Goal: Transaction & Acquisition: Purchase product/service

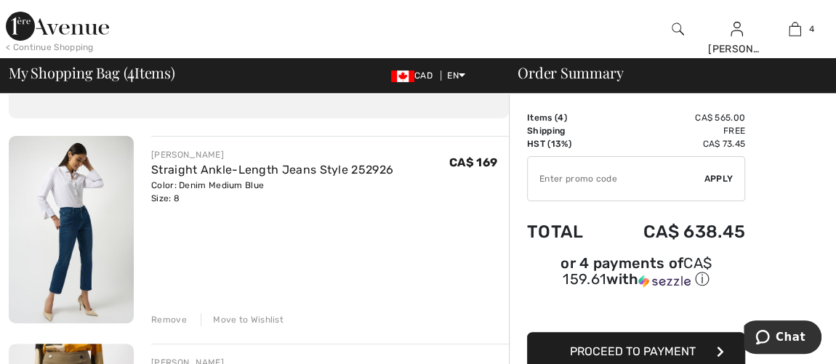
scroll to position [132, 0]
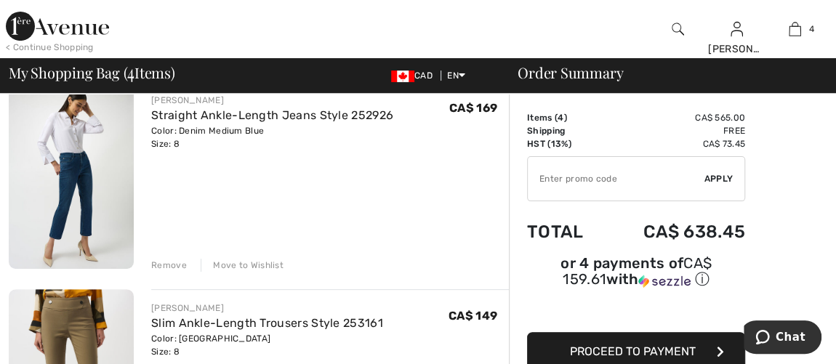
click at [154, 264] on div "Remove" at bounding box center [169, 265] width 36 height 13
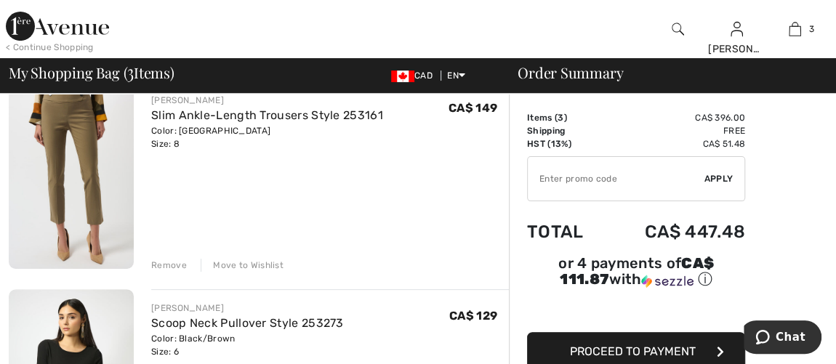
click at [161, 262] on div "Remove" at bounding box center [169, 265] width 36 height 13
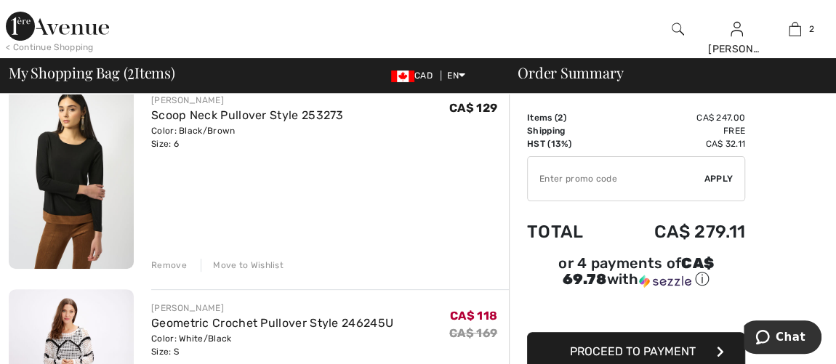
click at [153, 266] on div "Remove" at bounding box center [169, 265] width 36 height 13
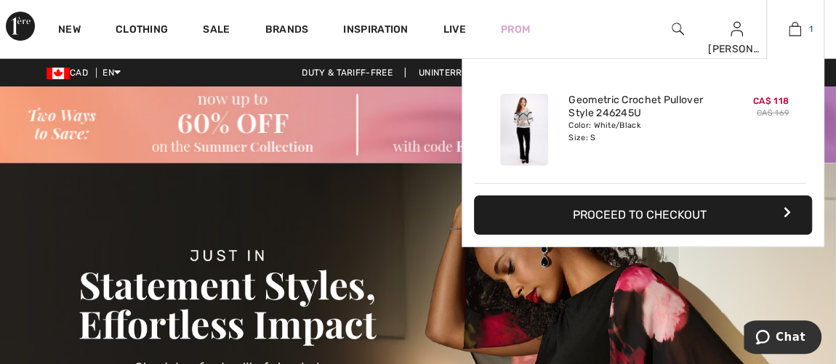
click at [796, 29] on img at bounding box center [795, 28] width 12 height 17
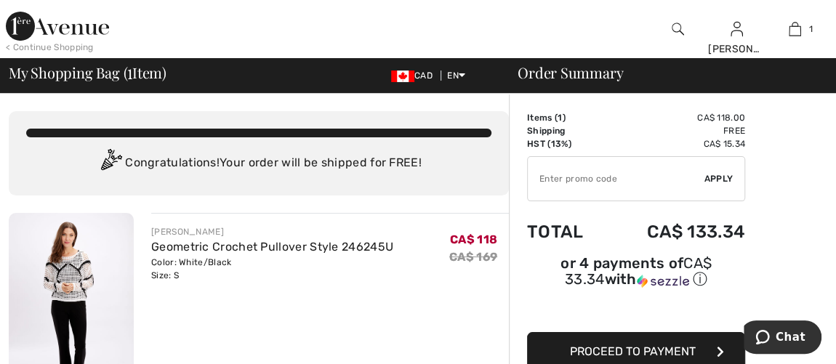
click at [569, 180] on input "TEXT" at bounding box center [616, 179] width 177 height 44
type input "EXTRA15"
click at [722, 172] on span "Apply" at bounding box center [719, 178] width 29 height 13
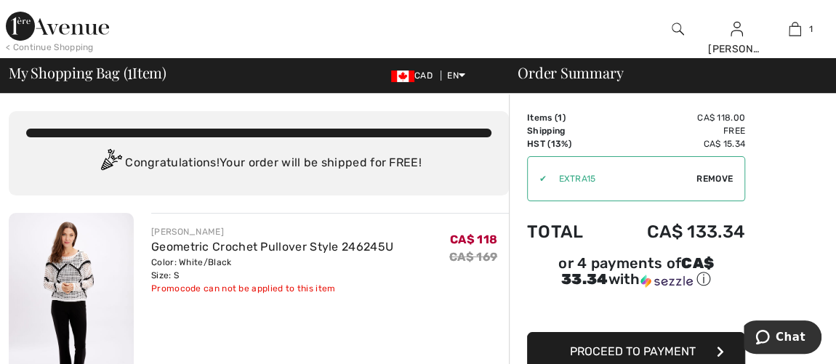
click at [712, 175] on span "Remove" at bounding box center [715, 178] width 36 height 13
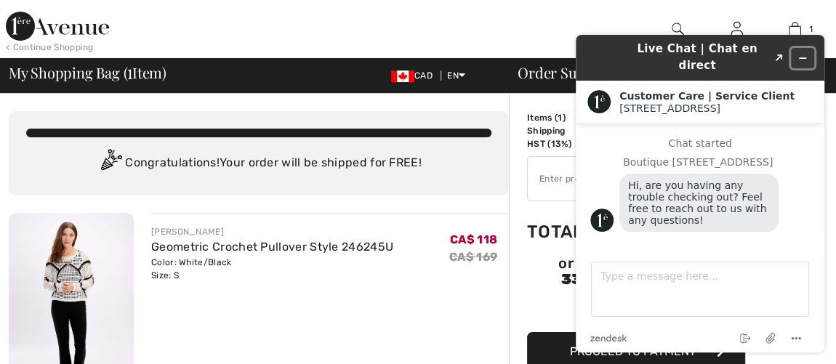
click at [804, 53] on icon "Minimize widget" at bounding box center [803, 58] width 10 height 10
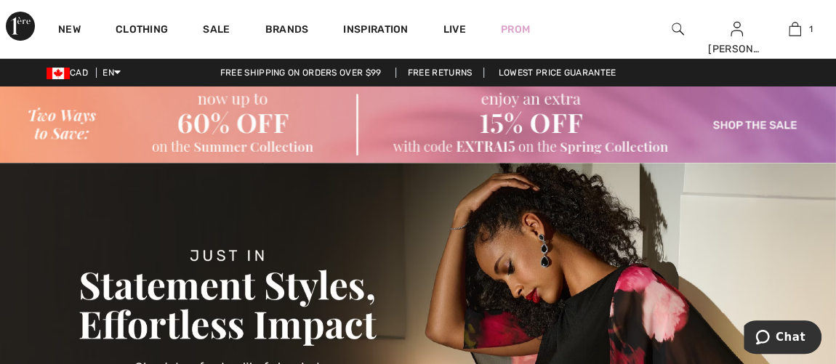
click at [750, 123] on img at bounding box center [418, 125] width 836 height 76
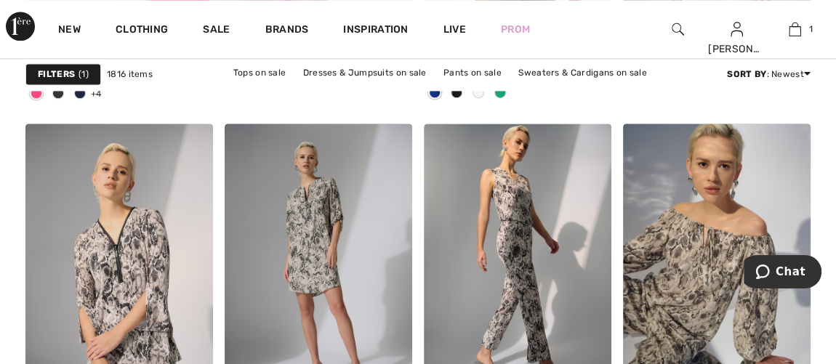
scroll to position [3834, 0]
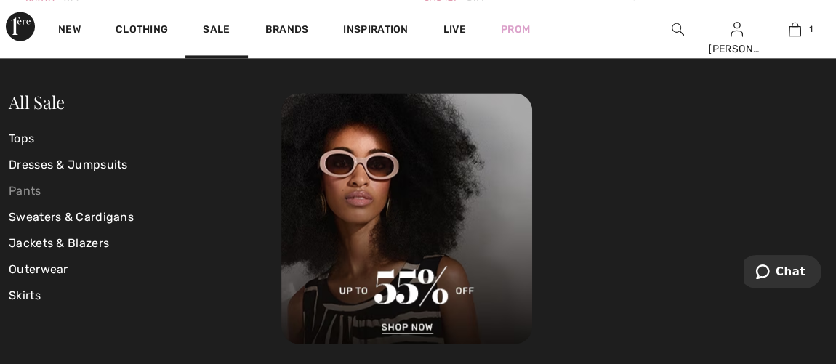
click at [28, 191] on link "Pants" at bounding box center [145, 191] width 273 height 26
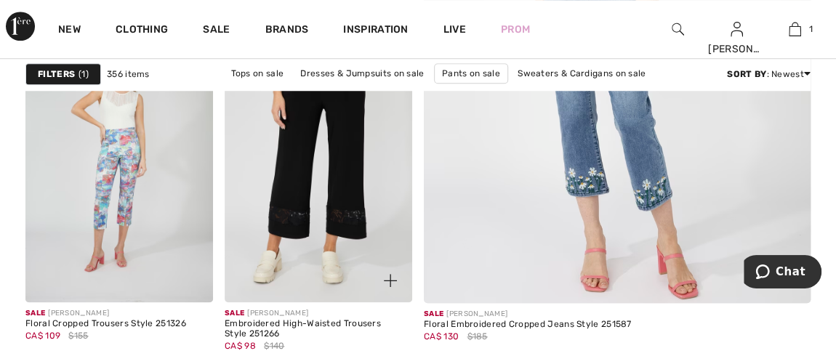
scroll to position [661, 0]
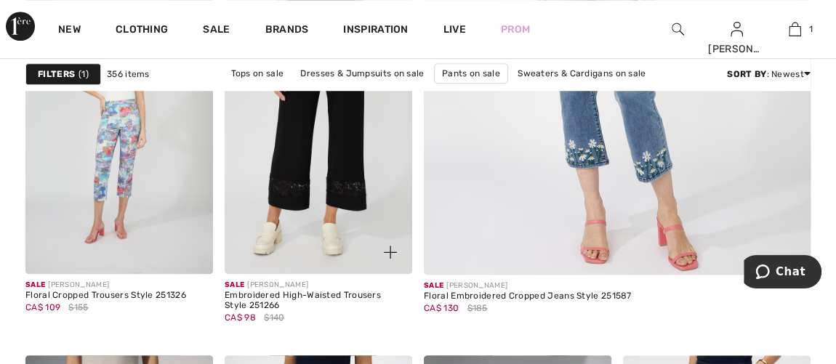
click at [322, 188] on img at bounding box center [319, 133] width 188 height 281
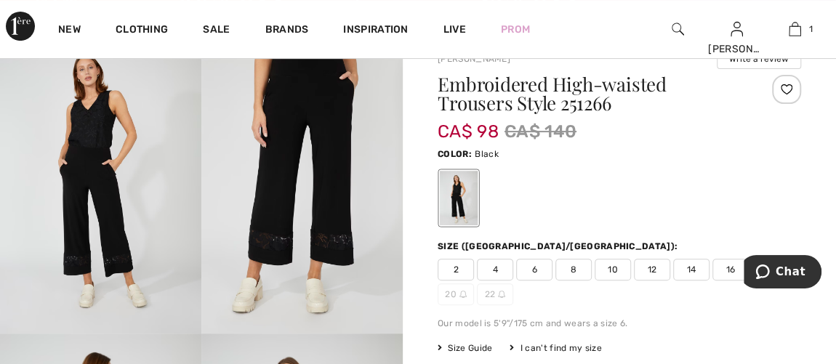
click at [326, 233] on img at bounding box center [301, 182] width 201 height 303
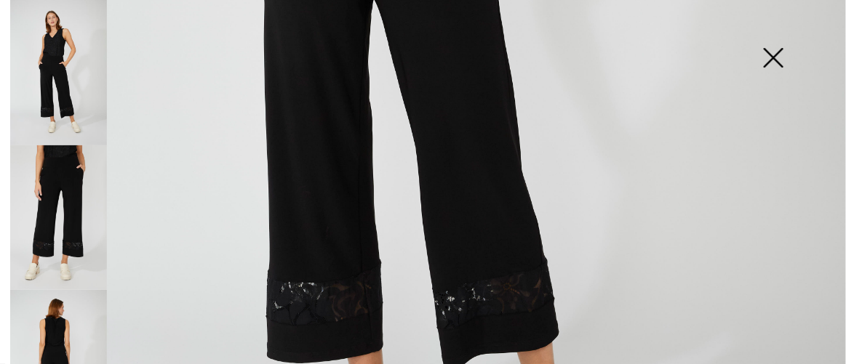
scroll to position [726, 0]
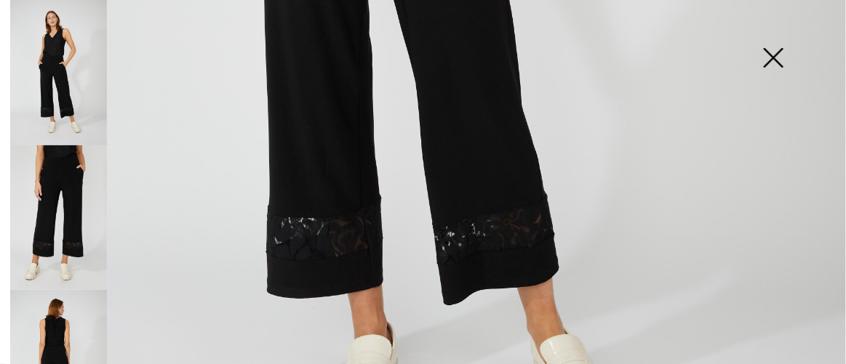
click at [769, 52] on img at bounding box center [773, 59] width 73 height 75
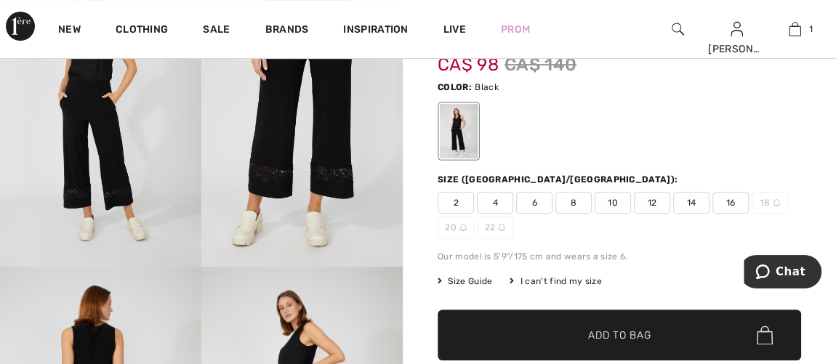
scroll to position [198, 0]
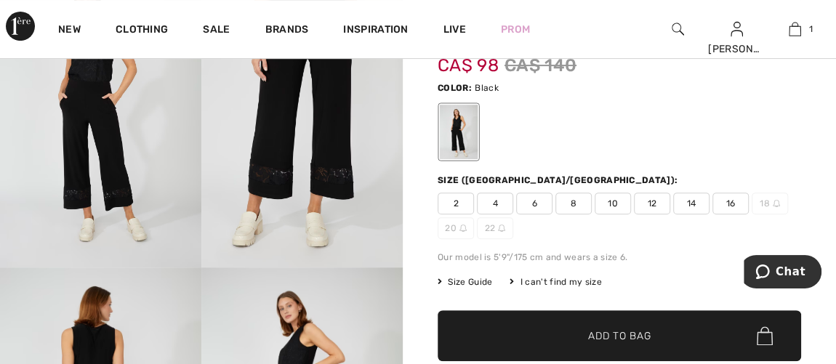
click at [458, 279] on span "Size Guide" at bounding box center [465, 282] width 55 height 13
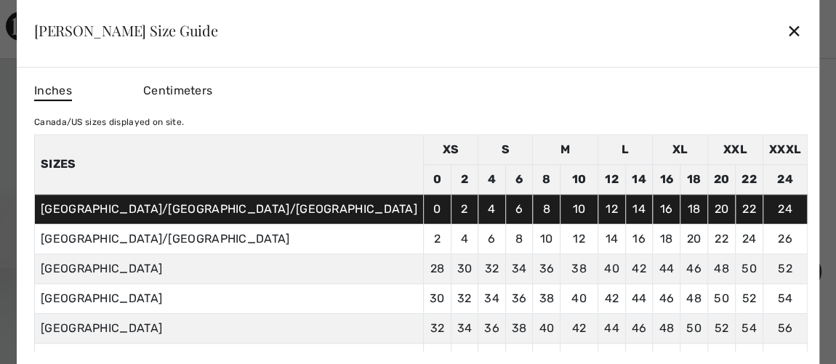
click at [787, 29] on div "✕" at bounding box center [794, 30] width 15 height 31
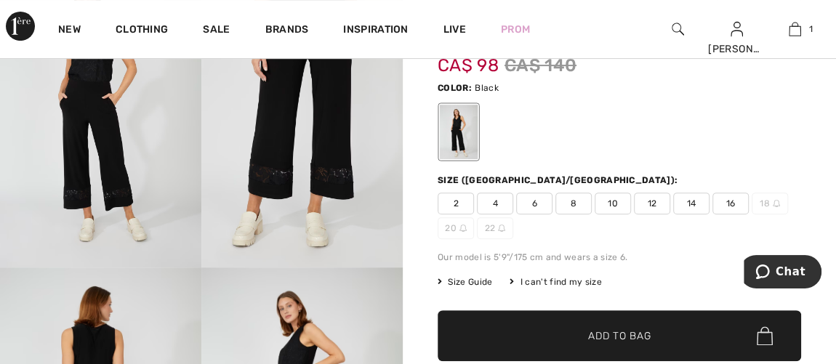
click at [573, 205] on span "8" at bounding box center [574, 204] width 36 height 22
click at [579, 329] on span "✔ Added to Bag" at bounding box center [597, 336] width 89 height 15
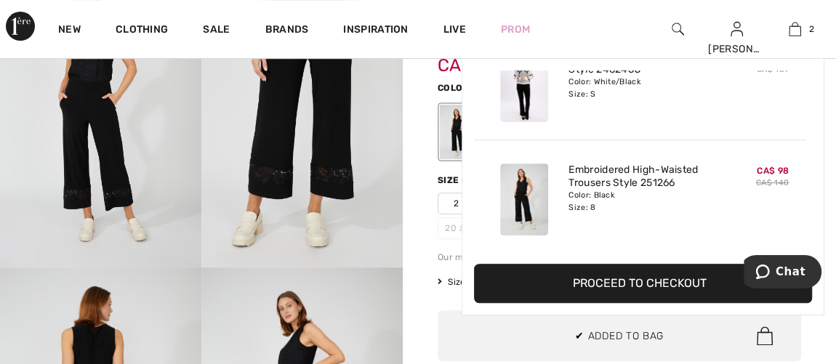
scroll to position [0, 0]
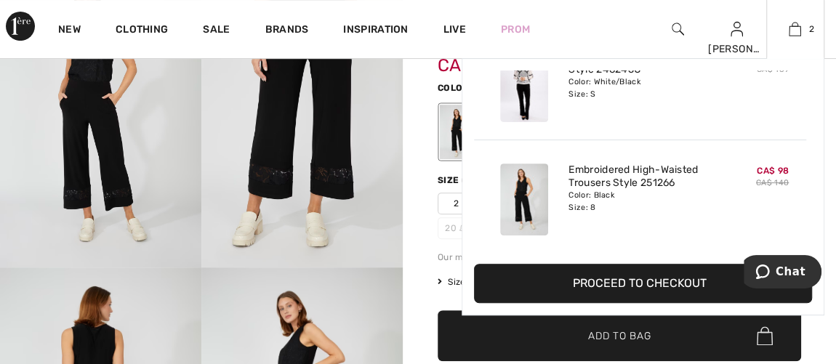
click at [692, 273] on button "Proceed to Checkout" at bounding box center [643, 283] width 338 height 39
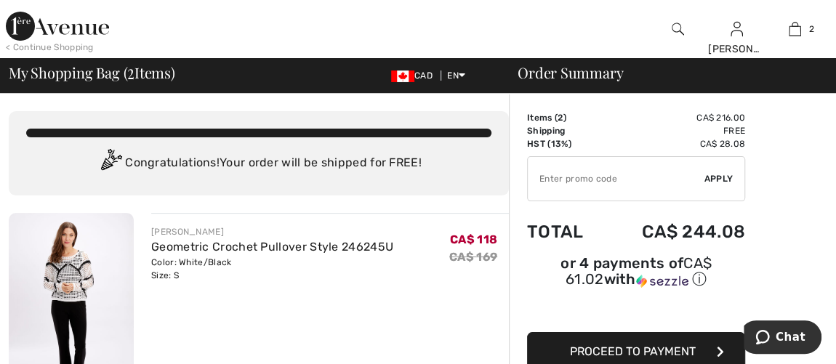
click at [569, 185] on input "TEXT" at bounding box center [616, 179] width 177 height 44
type input "EXTRA15"
click at [721, 174] on span "Apply" at bounding box center [719, 178] width 29 height 13
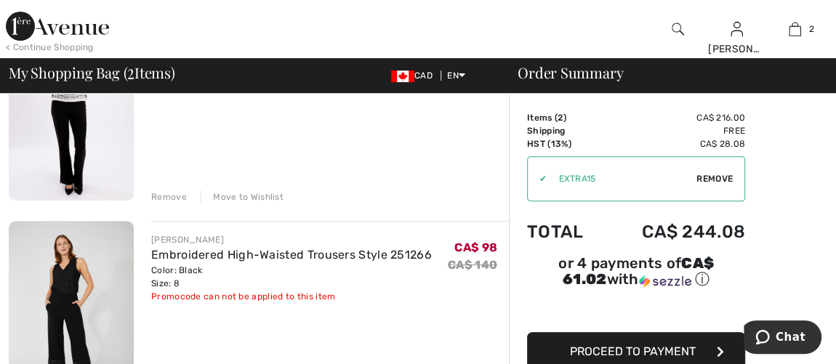
scroll to position [264, 0]
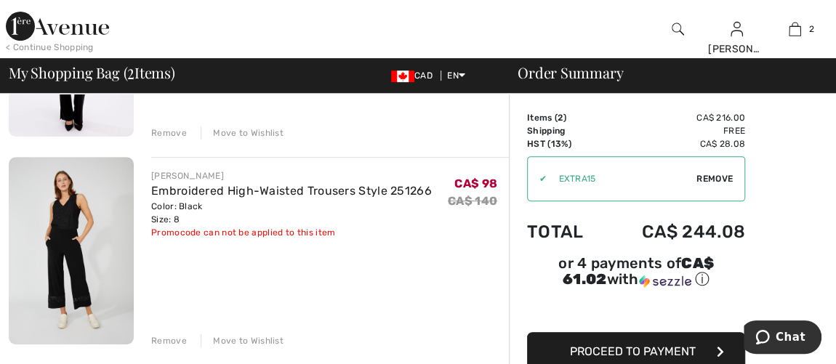
click at [716, 173] on span "Remove" at bounding box center [715, 178] width 36 height 13
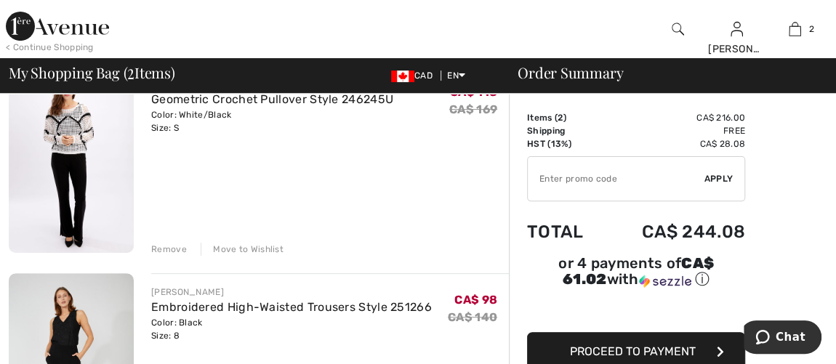
scroll to position [132, 0]
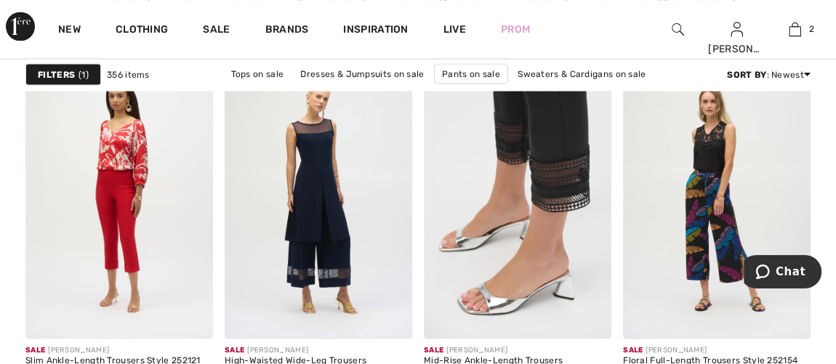
scroll to position [1388, 0]
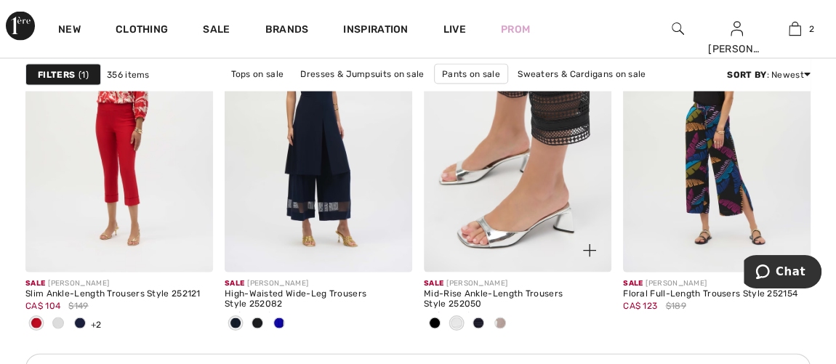
click at [510, 250] on img at bounding box center [518, 131] width 188 height 281
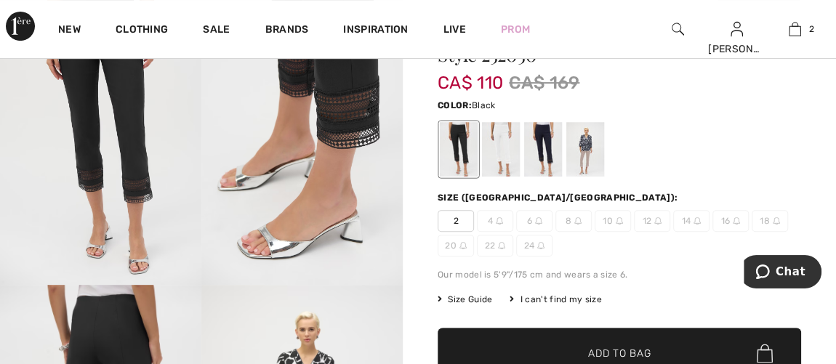
scroll to position [198, 0]
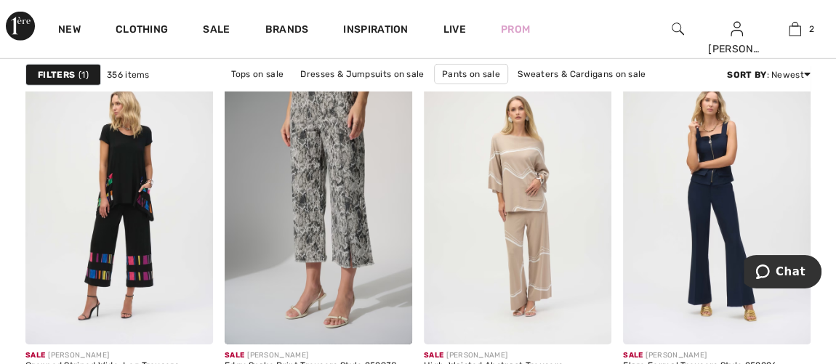
scroll to position [2247, 0]
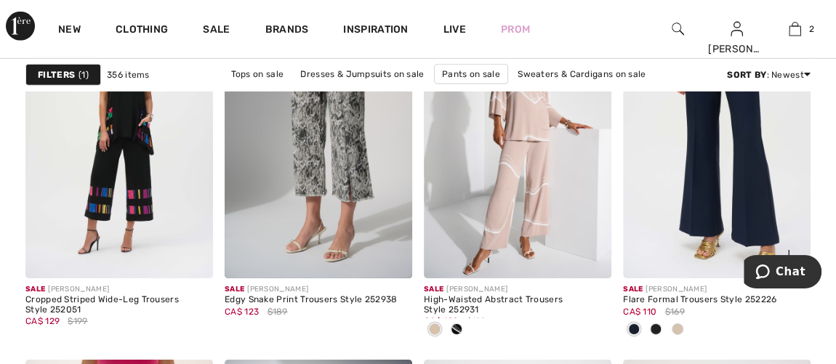
click at [748, 215] on img at bounding box center [717, 137] width 188 height 281
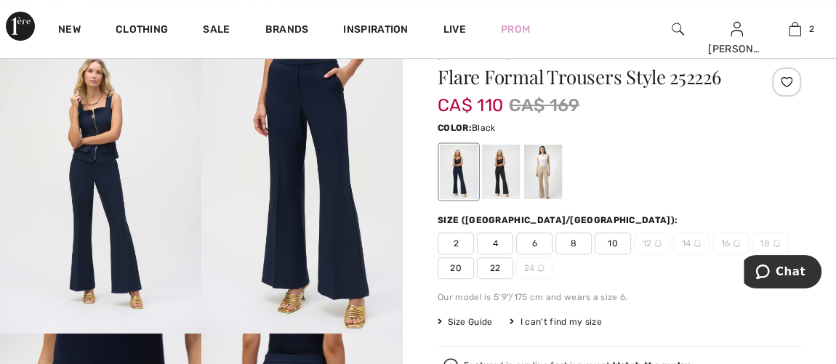
click at [502, 180] on div at bounding box center [501, 172] width 38 height 55
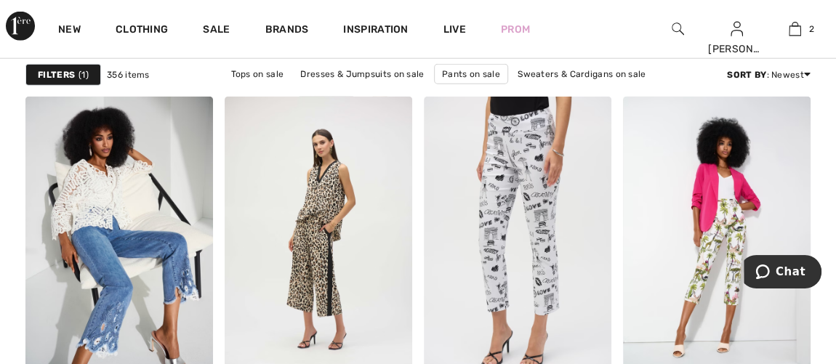
scroll to position [4693, 0]
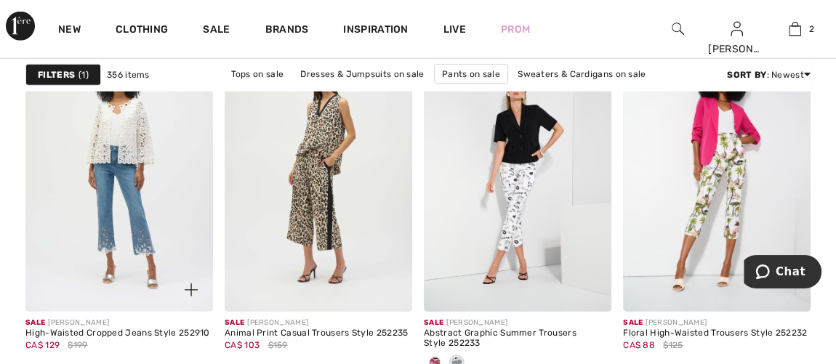
click at [148, 242] on img at bounding box center [119, 171] width 188 height 281
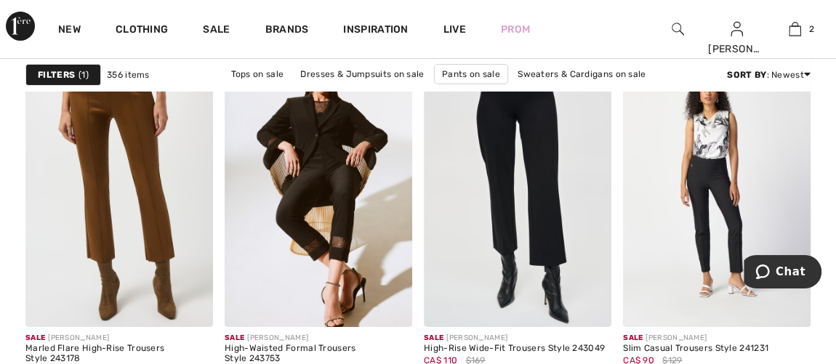
scroll to position [5421, 0]
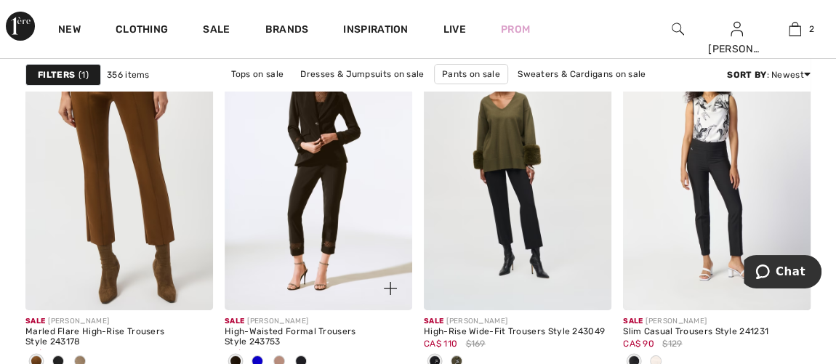
click at [318, 246] on img at bounding box center [319, 169] width 188 height 281
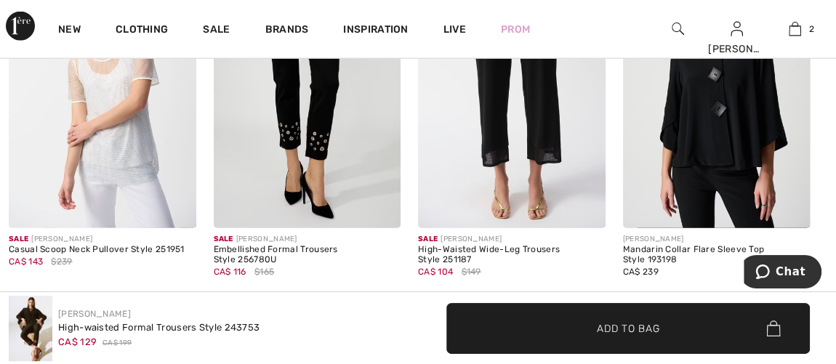
scroll to position [1785, 0]
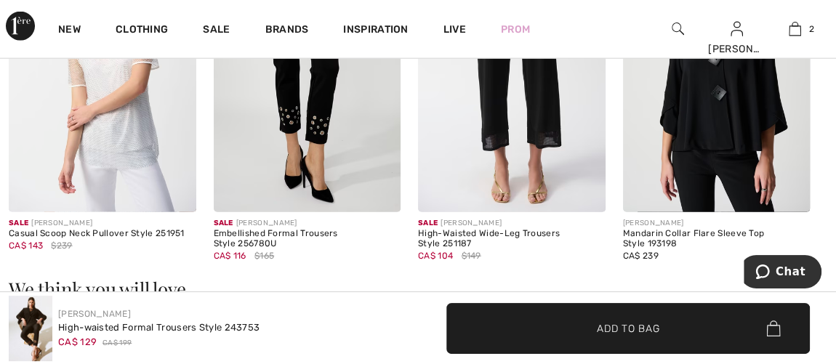
click at [316, 124] on img at bounding box center [308, 72] width 188 height 281
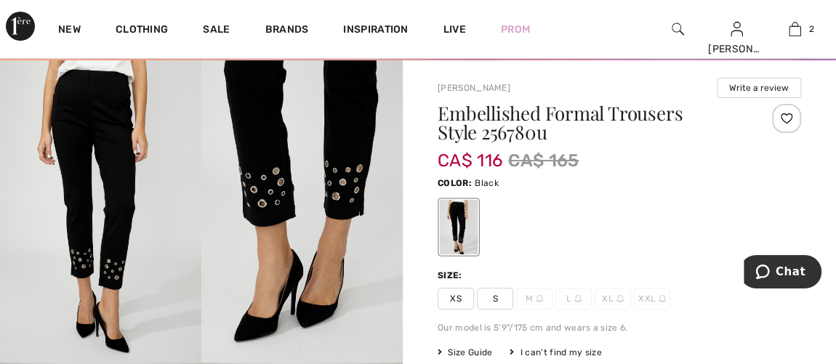
scroll to position [132, 0]
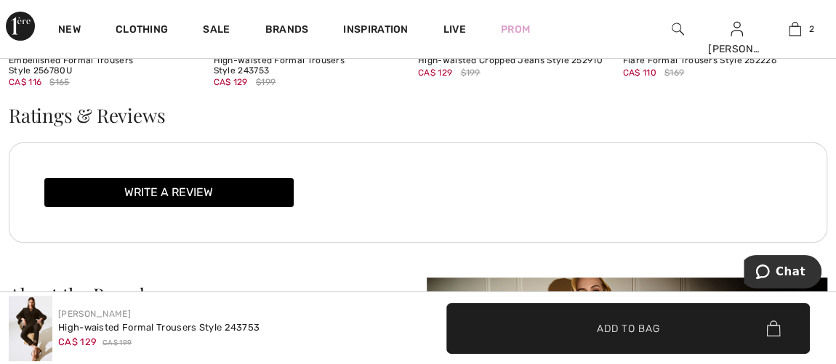
scroll to position [2710, 0]
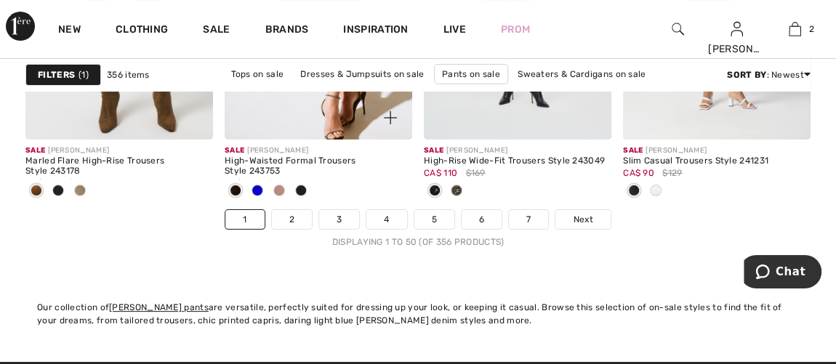
scroll to position [5619, 0]
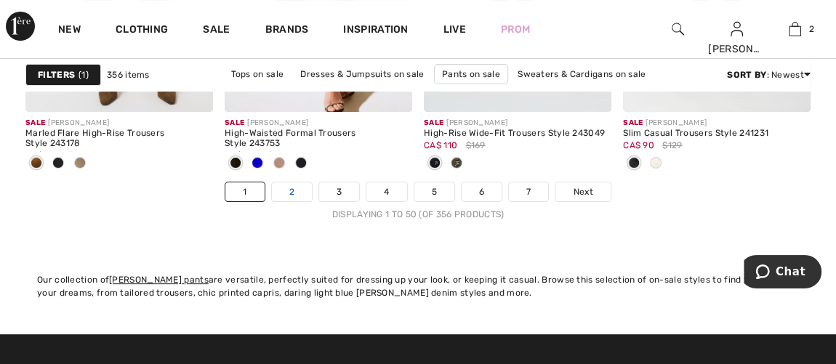
click at [287, 186] on link "2" at bounding box center [292, 192] width 40 height 19
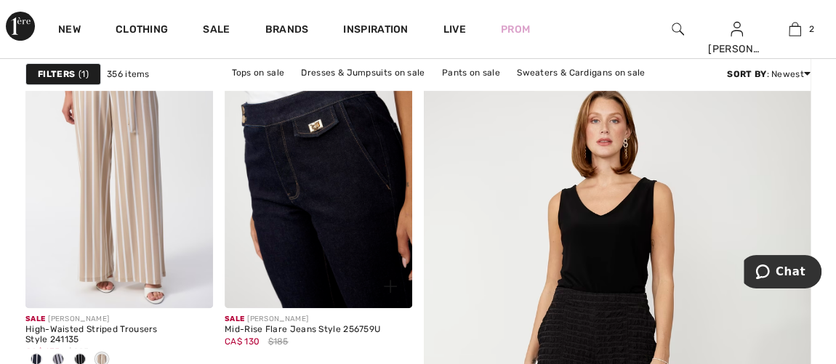
click at [327, 249] on img at bounding box center [319, 167] width 188 height 281
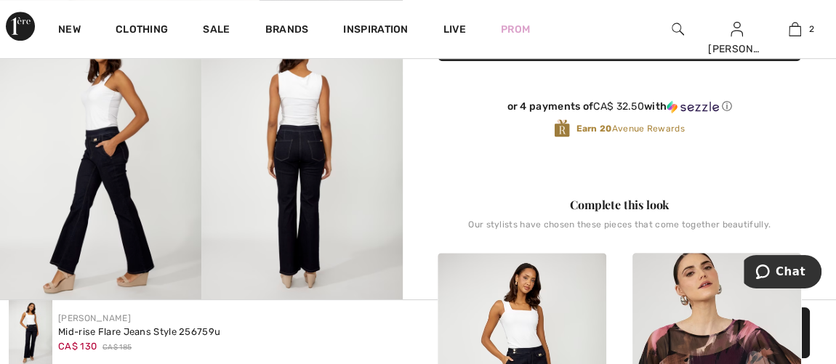
scroll to position [330, 0]
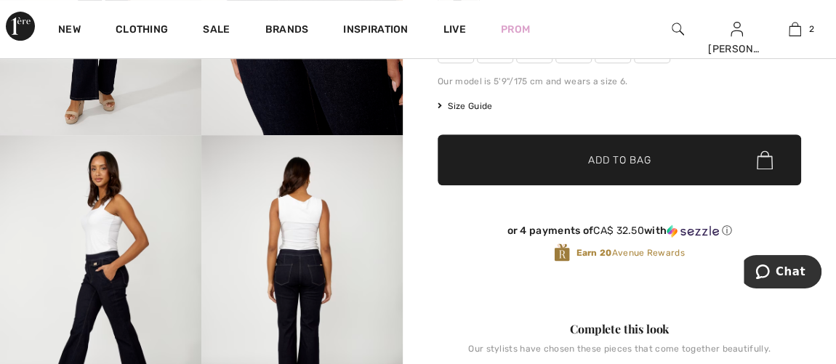
click at [299, 290] on img at bounding box center [301, 286] width 201 height 303
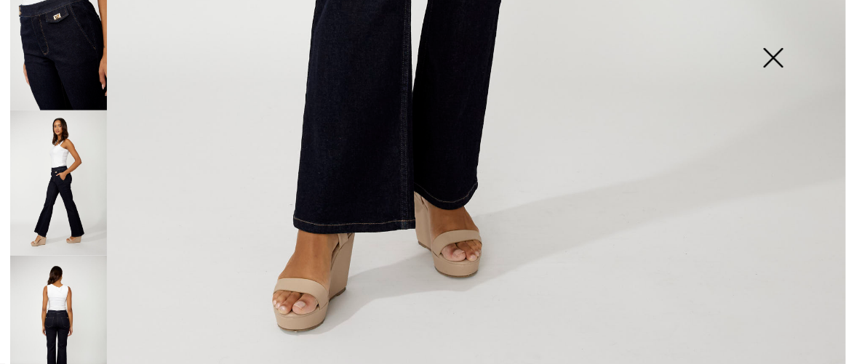
scroll to position [194, 0]
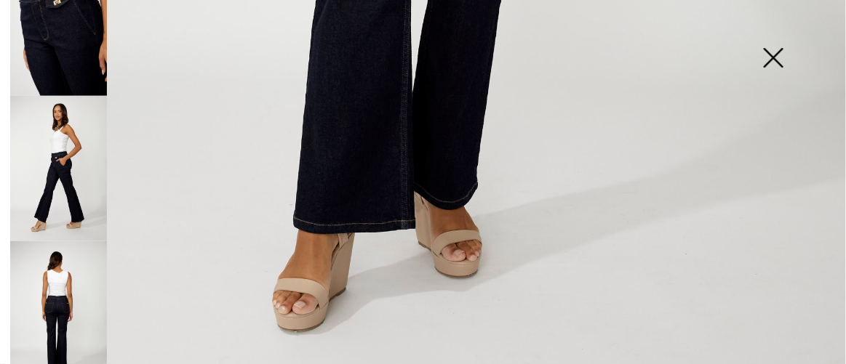
click at [58, 288] on img at bounding box center [58, 313] width 97 height 145
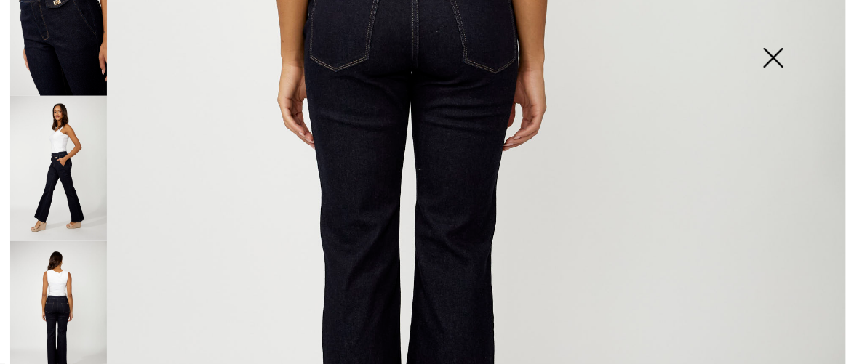
scroll to position [361, 0]
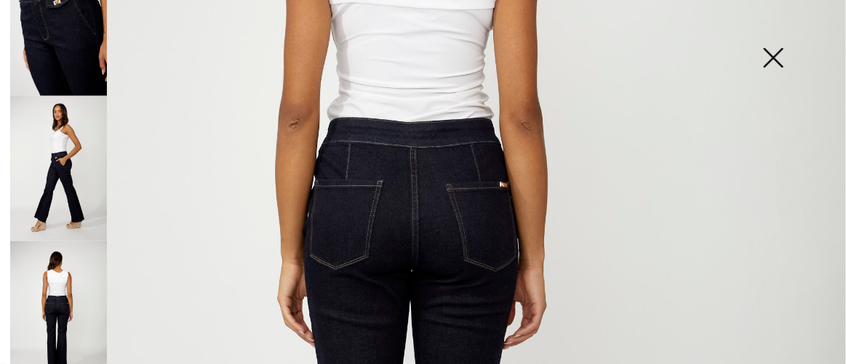
click at [774, 55] on img at bounding box center [773, 59] width 73 height 75
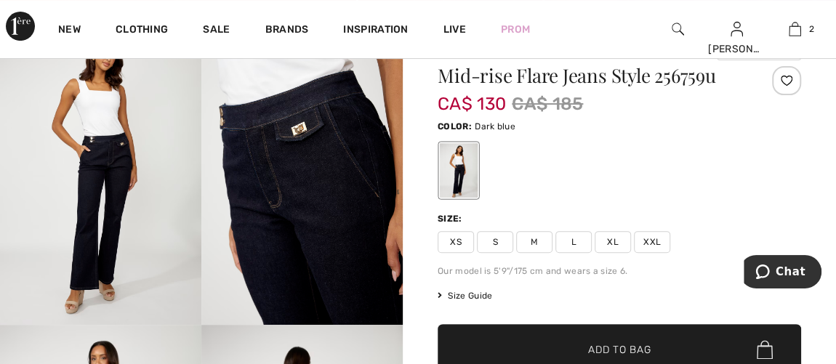
scroll to position [65, 0]
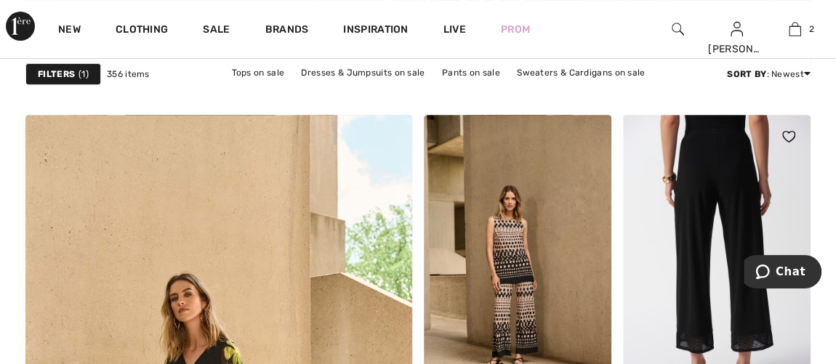
scroll to position [3040, 0]
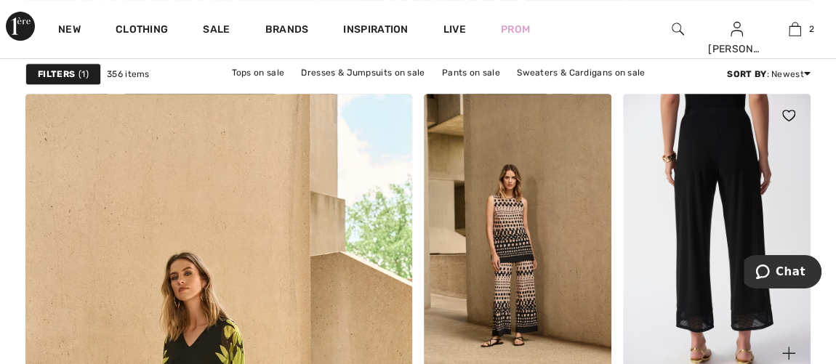
click at [689, 263] on img at bounding box center [717, 234] width 188 height 281
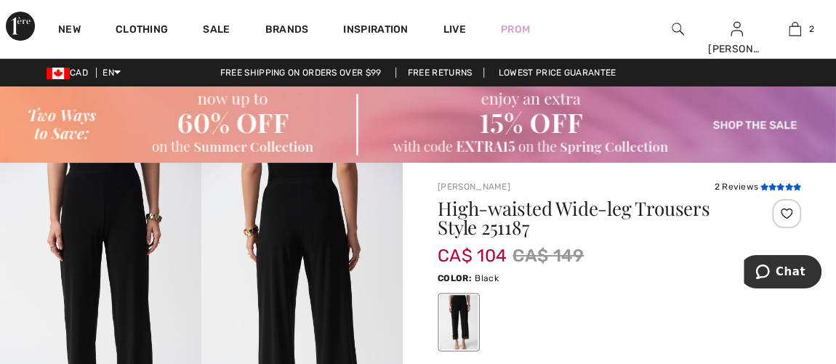
click at [781, 186] on icon at bounding box center [781, 186] width 8 height 7
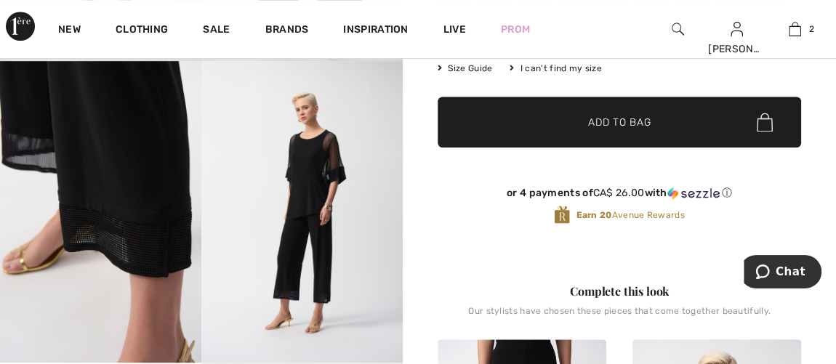
scroll to position [266, 0]
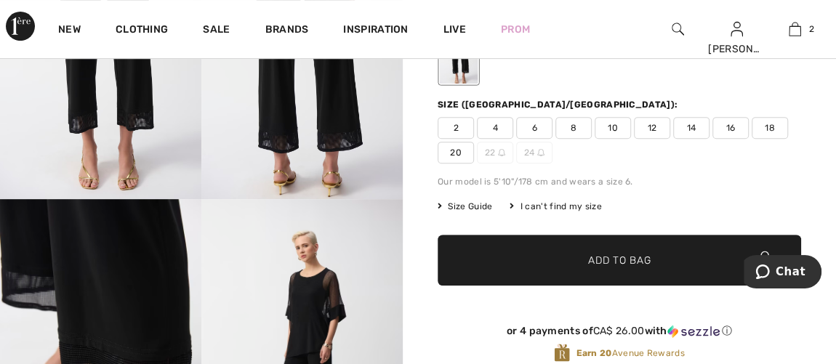
click at [572, 130] on span "8" at bounding box center [574, 128] width 36 height 22
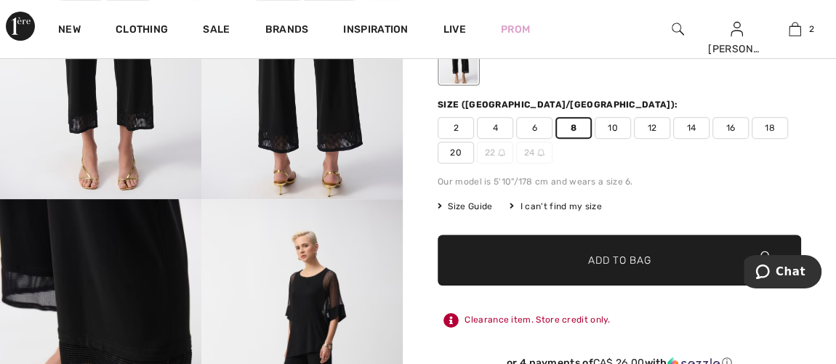
click at [581, 268] on span "✔ Added to Bag" at bounding box center [597, 260] width 89 height 15
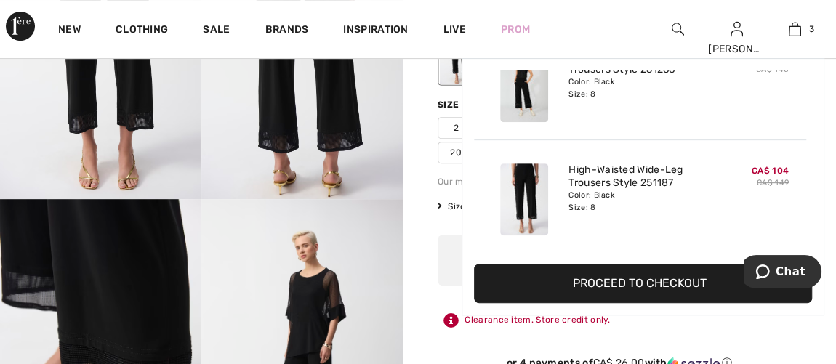
scroll to position [0, 0]
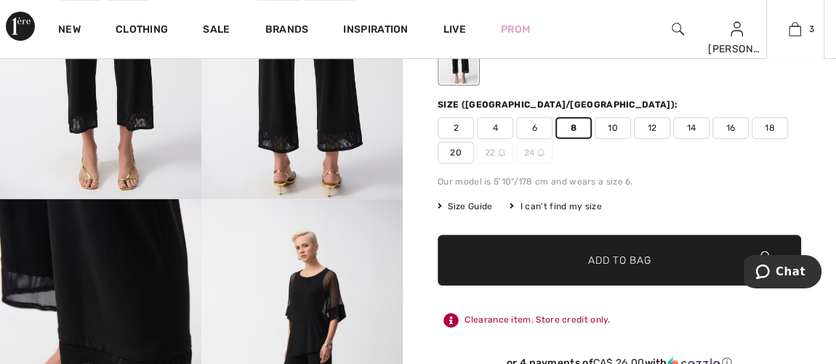
click at [601, 281] on span "✔ Added to Bag Add to Bag" at bounding box center [620, 260] width 364 height 51
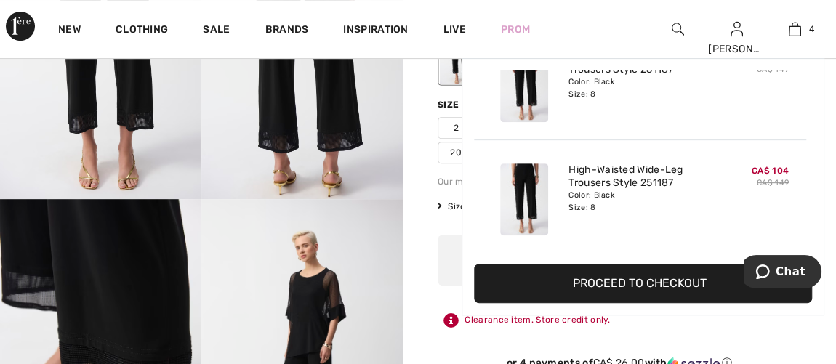
click at [633, 281] on button "Proceed to Checkout" at bounding box center [643, 283] width 338 height 39
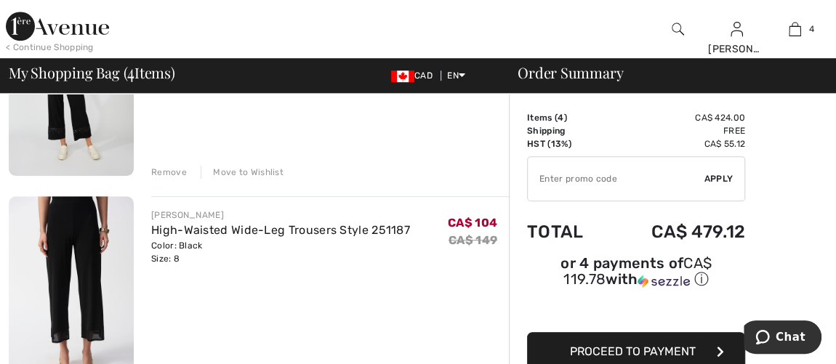
scroll to position [462, 0]
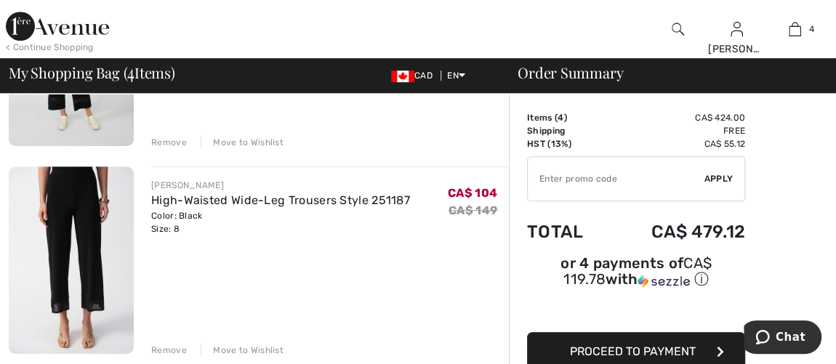
click at [561, 184] on input "TEXT" at bounding box center [616, 179] width 177 height 44
type input "EXTRA15"
click at [718, 178] on span "Apply" at bounding box center [719, 178] width 29 height 13
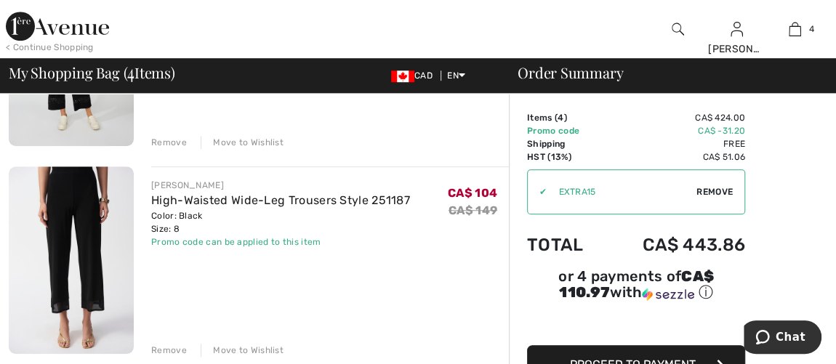
scroll to position [396, 0]
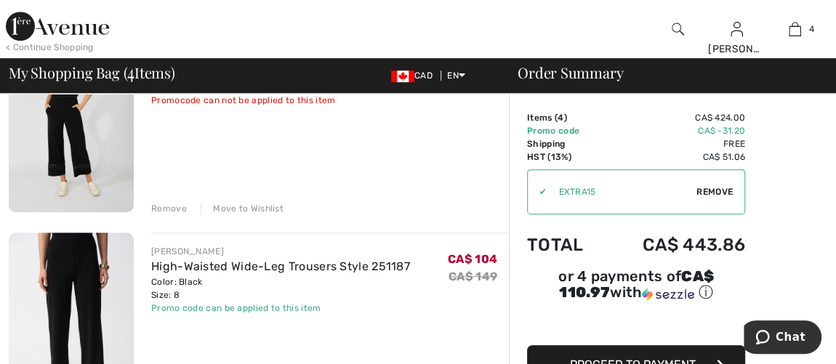
click at [161, 209] on div "Remove" at bounding box center [169, 208] width 36 height 13
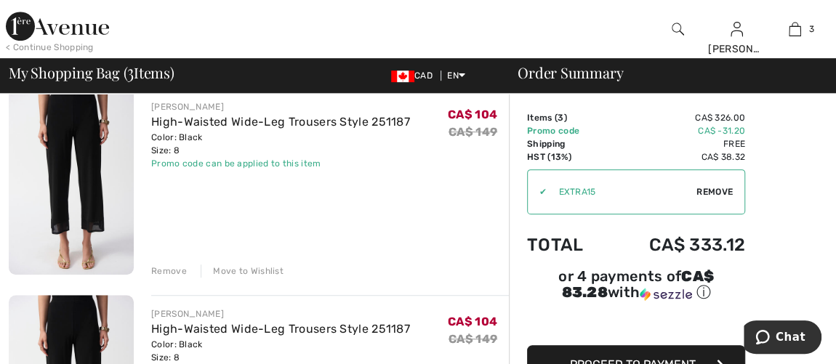
scroll to position [351, 0]
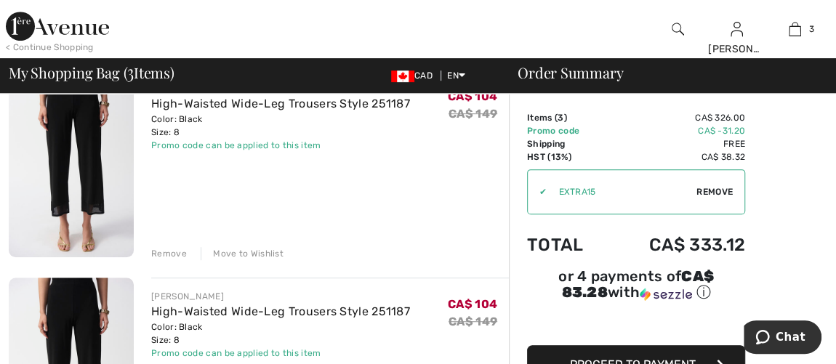
click at [161, 249] on div "Remove" at bounding box center [169, 253] width 36 height 13
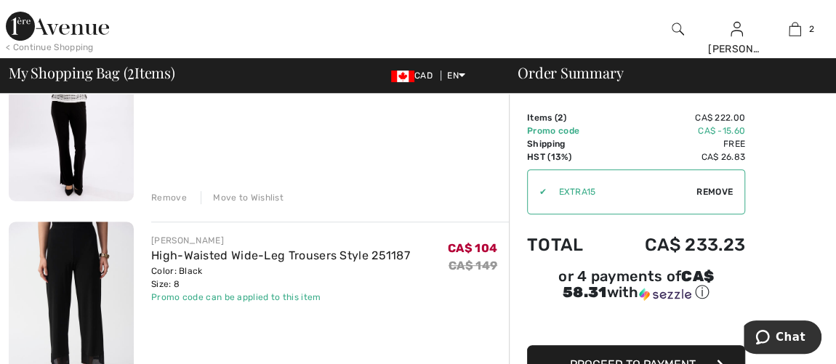
scroll to position [67, 0]
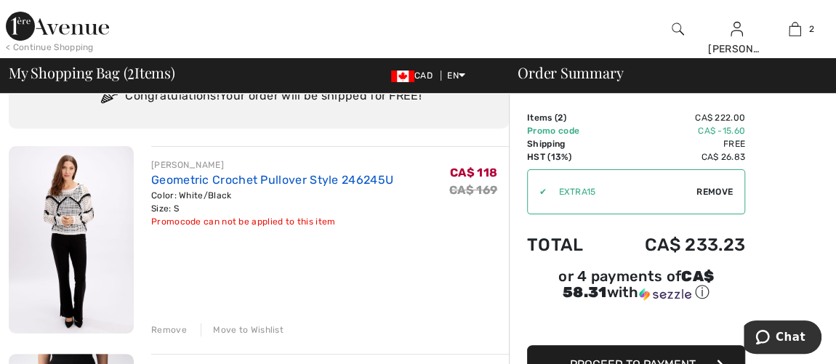
click at [188, 184] on link "Geometric Crochet Pullover Style 246245U" at bounding box center [272, 180] width 242 height 14
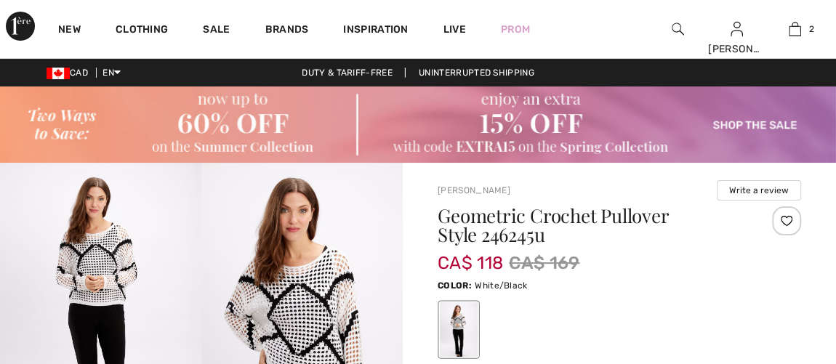
scroll to position [65, 0]
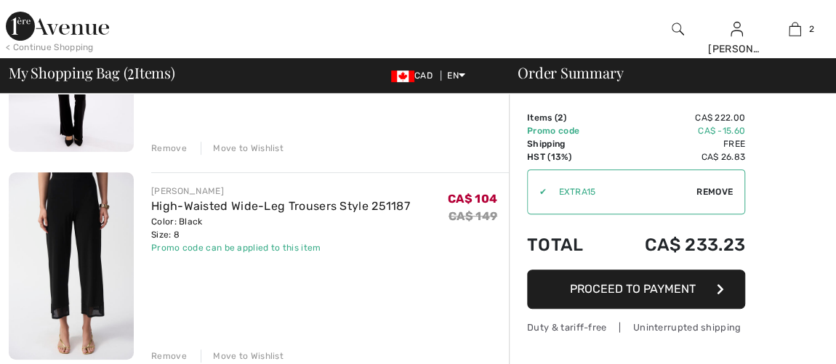
scroll to position [265, 0]
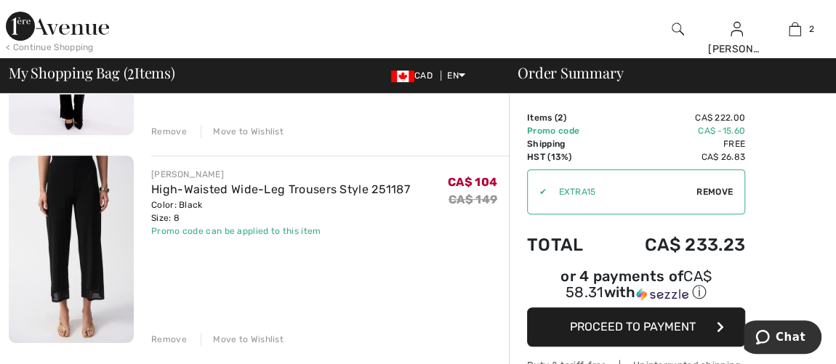
click at [157, 339] on div "Remove" at bounding box center [169, 339] width 36 height 13
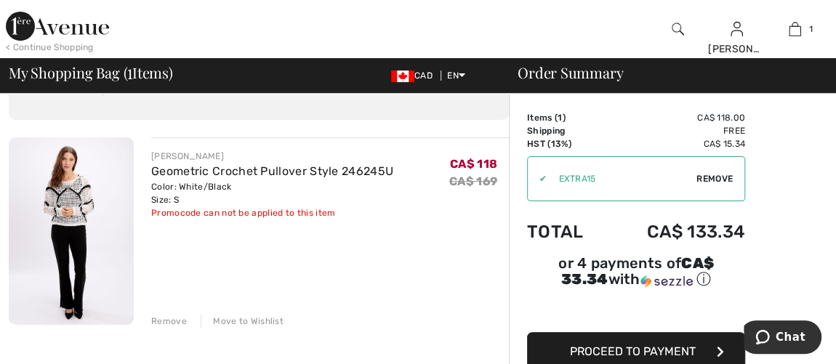
scroll to position [67, 0]
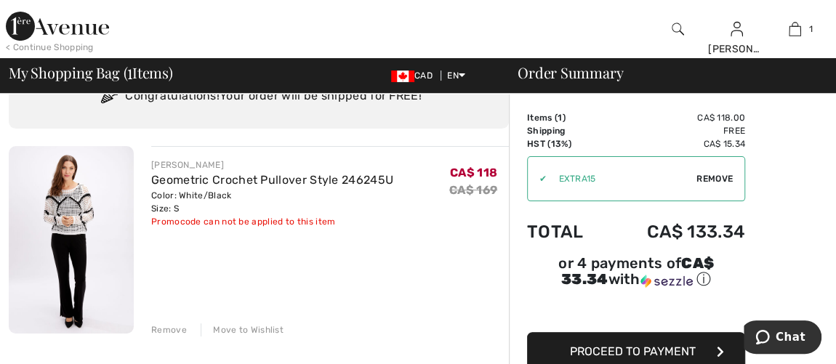
click at [55, 208] on img at bounding box center [71, 240] width 125 height 188
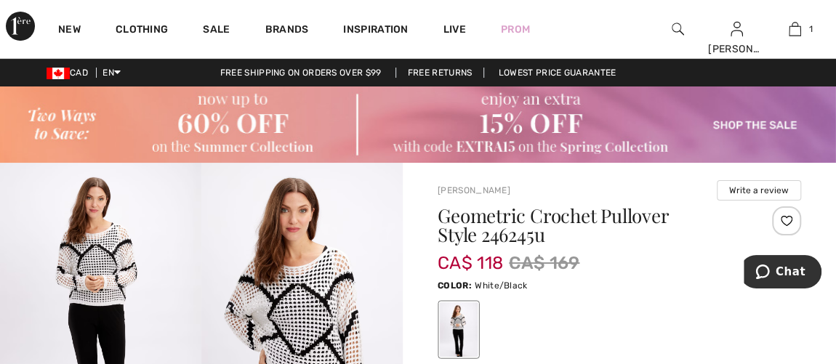
click at [319, 316] on img at bounding box center [301, 314] width 201 height 303
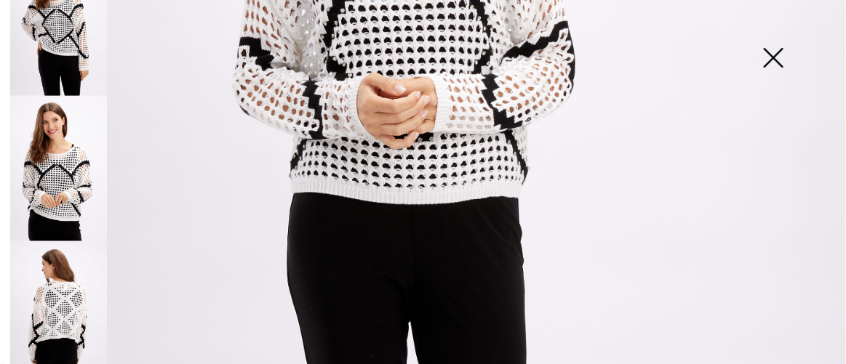
scroll to position [194, 0]
click at [50, 289] on img at bounding box center [58, 313] width 97 height 145
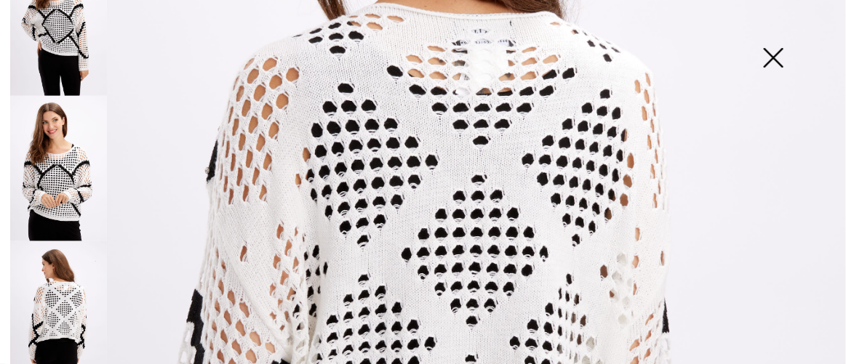
scroll to position [330, 0]
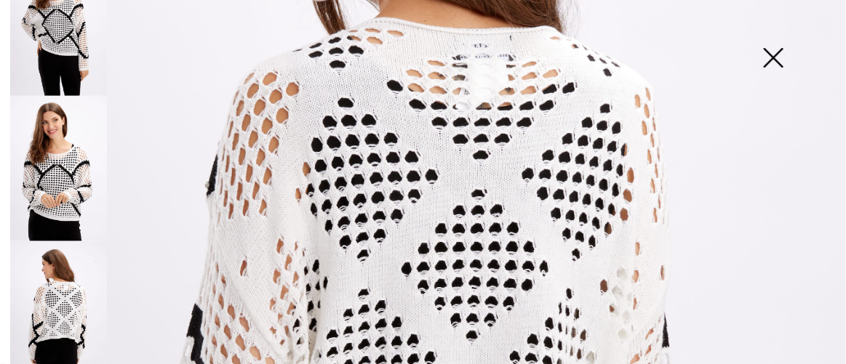
click at [53, 164] on img at bounding box center [58, 168] width 97 height 145
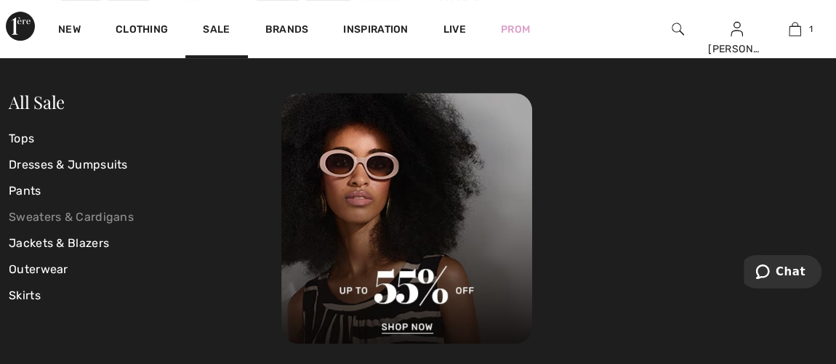
click at [31, 215] on link "Sweaters & Cardigans" at bounding box center [145, 217] width 273 height 26
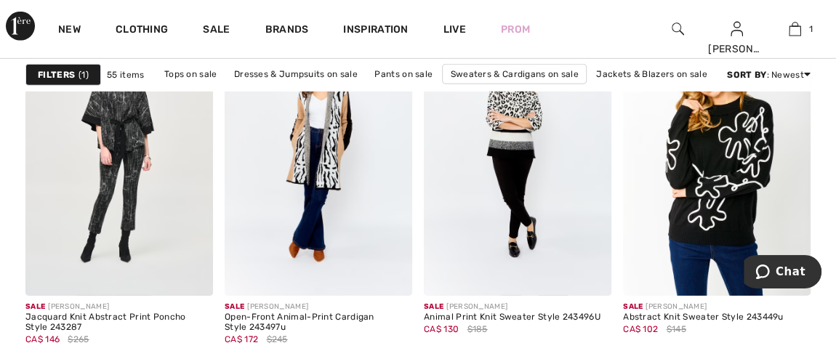
scroll to position [5090, 0]
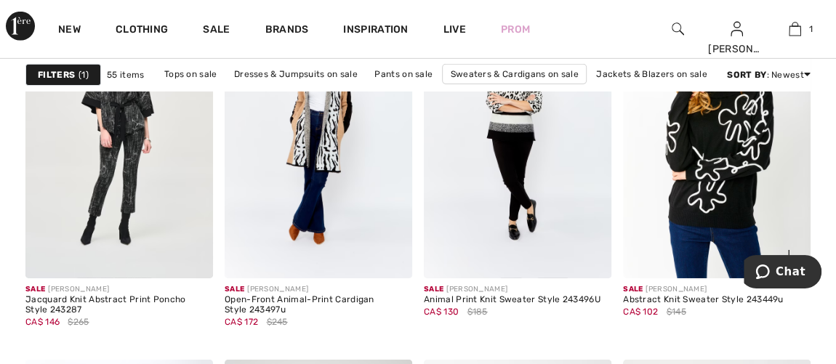
click at [715, 208] on img at bounding box center [717, 137] width 188 height 281
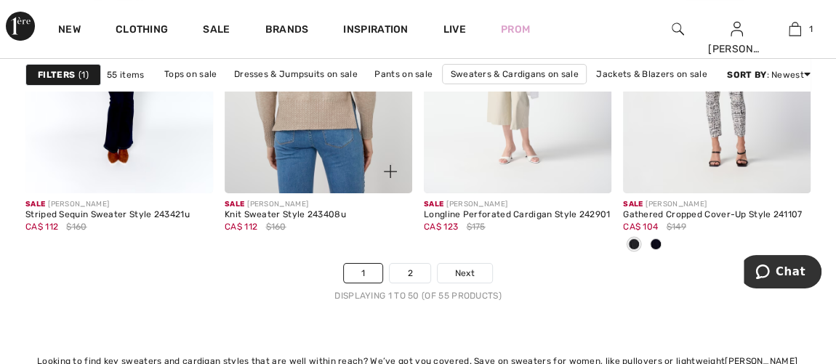
scroll to position [5619, 0]
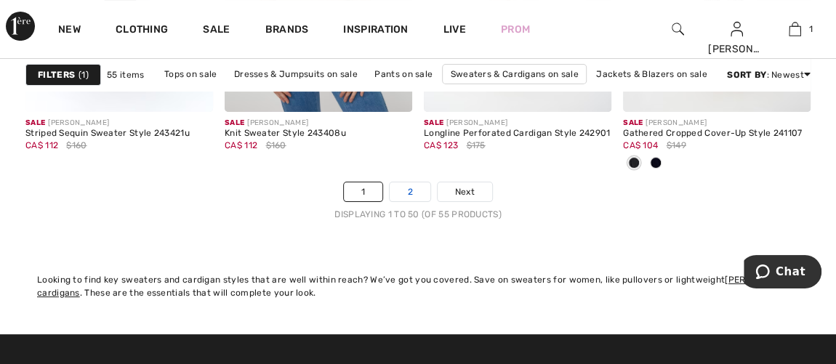
click at [402, 186] on link "2" at bounding box center [410, 192] width 40 height 19
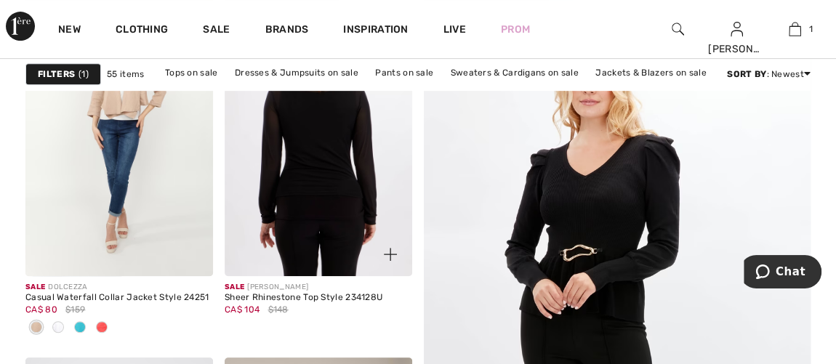
scroll to position [396, 0]
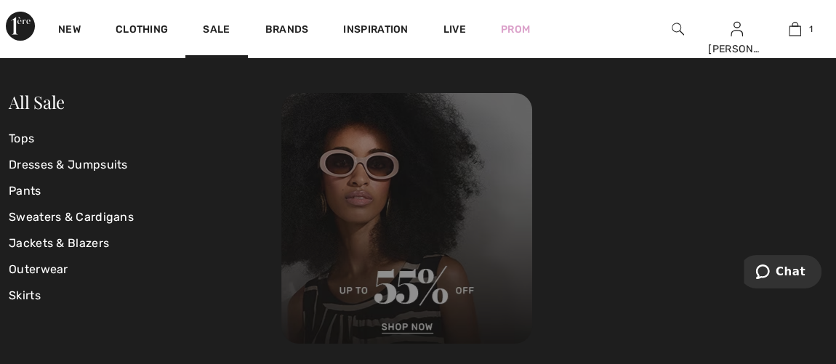
scroll to position [5354, 0]
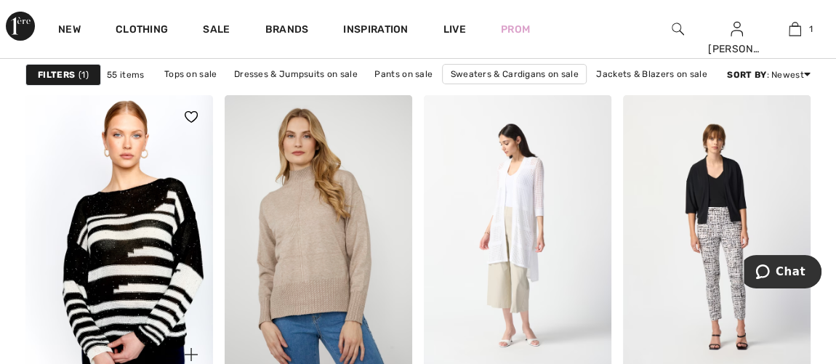
click at [119, 270] on img at bounding box center [119, 235] width 188 height 281
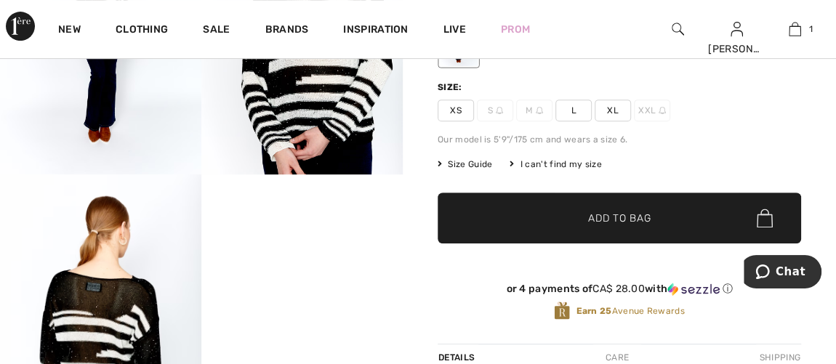
scroll to position [396, 0]
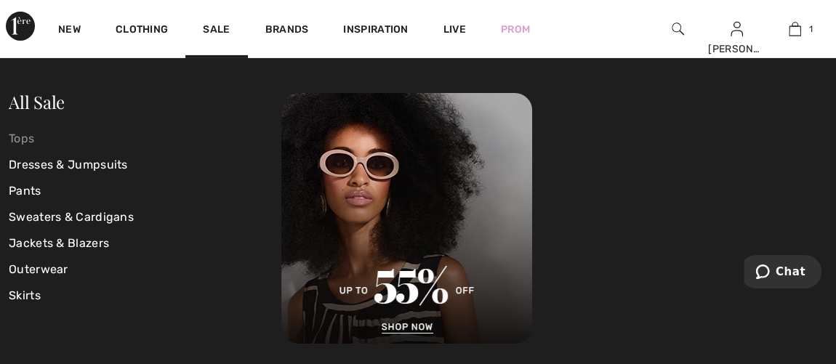
click at [16, 138] on link "Tops" at bounding box center [145, 139] width 273 height 26
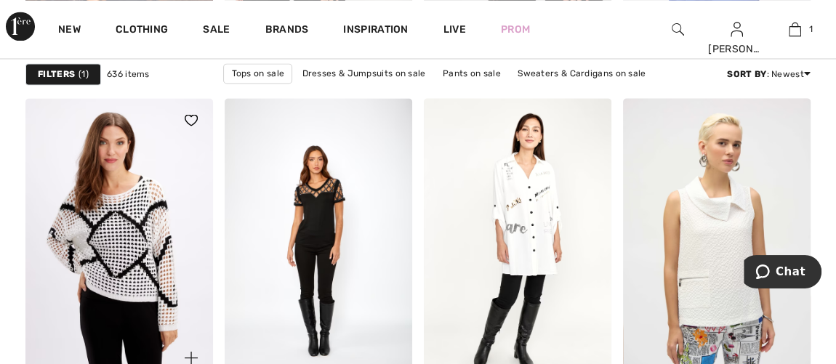
scroll to position [1256, 0]
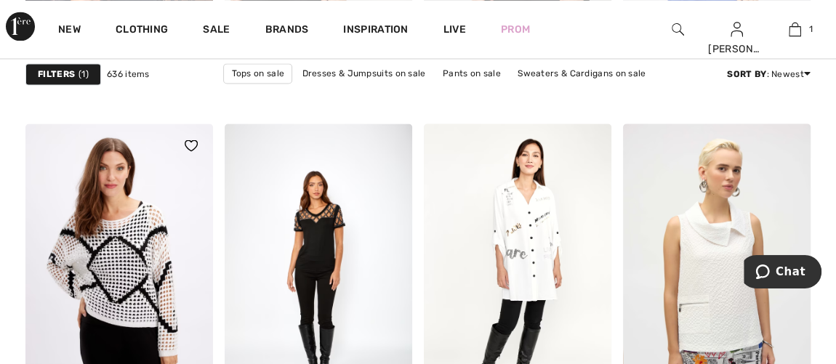
click at [135, 273] on img at bounding box center [119, 264] width 188 height 281
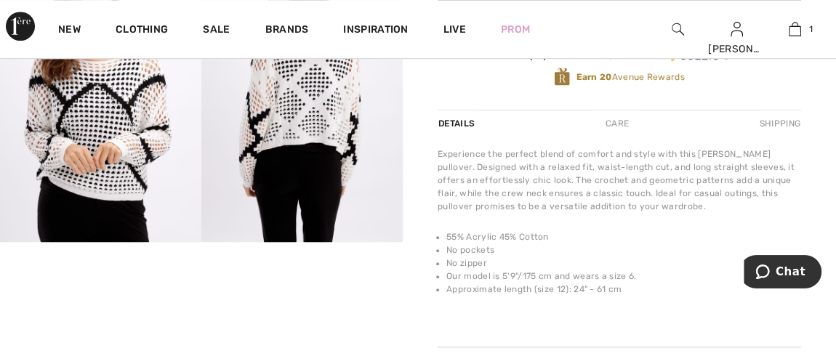
scroll to position [529, 0]
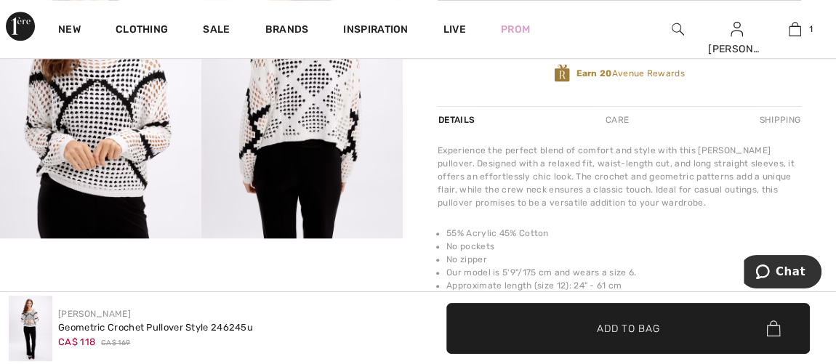
click at [277, 136] on img at bounding box center [301, 88] width 201 height 303
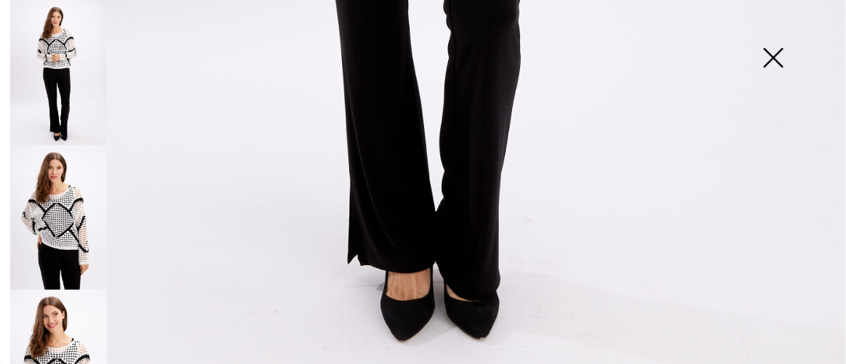
scroll to position [194, 0]
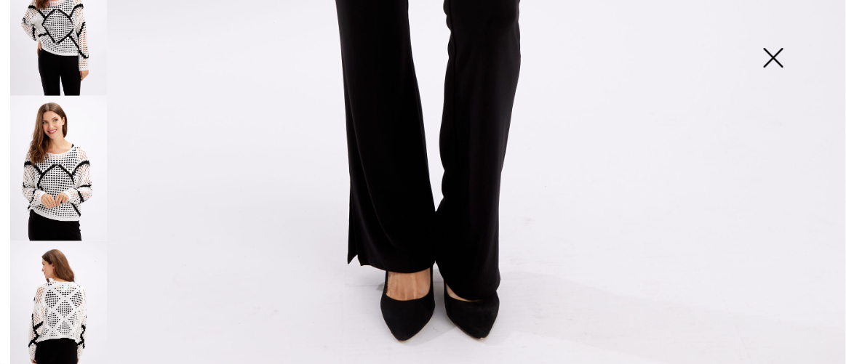
click at [60, 303] on img at bounding box center [58, 313] width 97 height 145
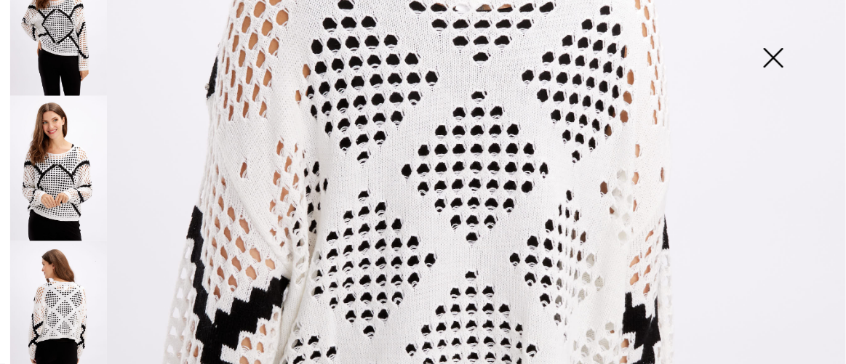
scroll to position [426, 0]
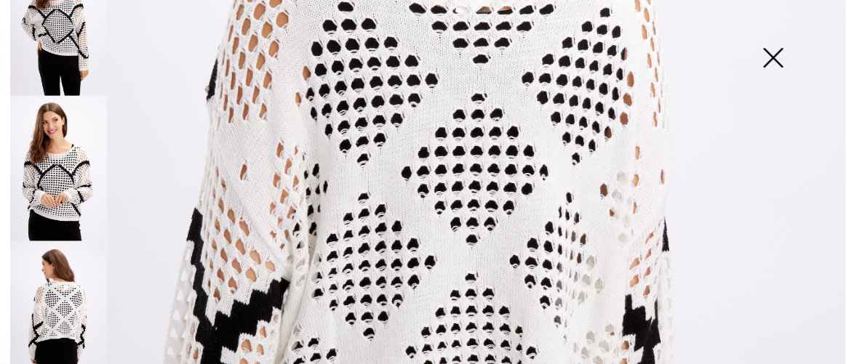
click at [774, 53] on img at bounding box center [773, 59] width 73 height 75
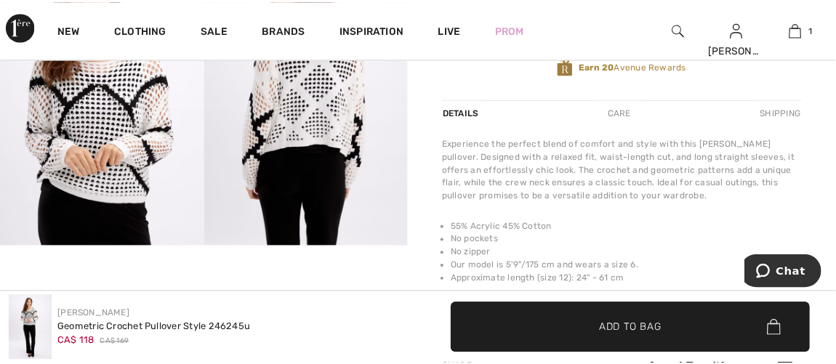
scroll to position [529, 0]
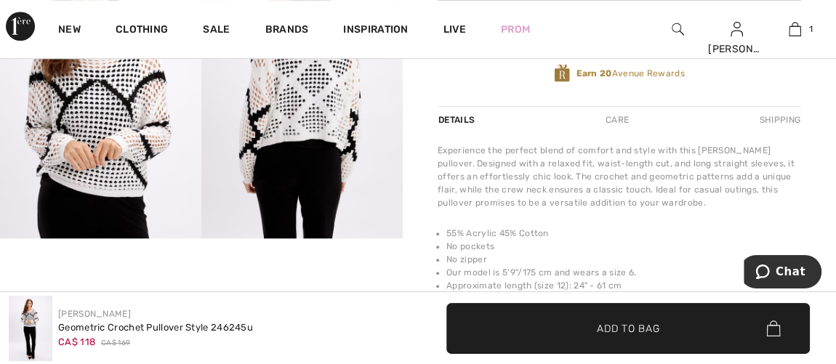
click at [614, 116] on div "Care" at bounding box center [617, 120] width 48 height 26
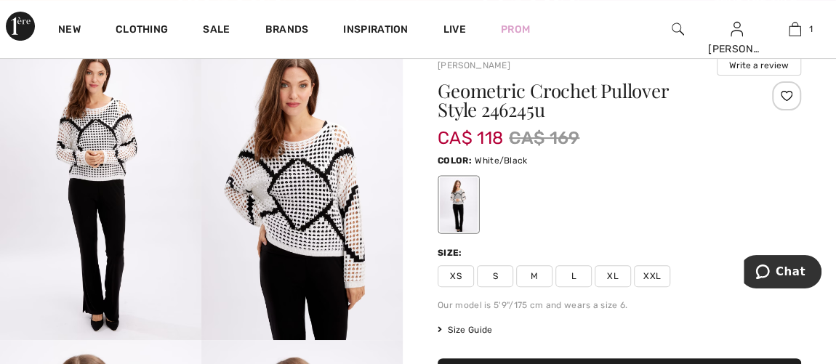
scroll to position [65, 0]
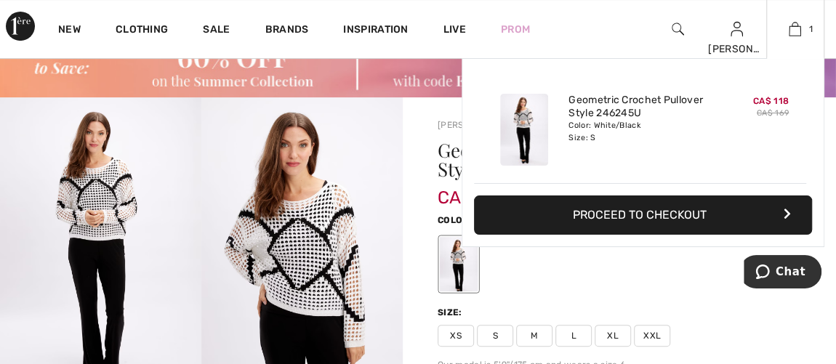
click at [710, 222] on button "Proceed to Checkout" at bounding box center [643, 215] width 338 height 39
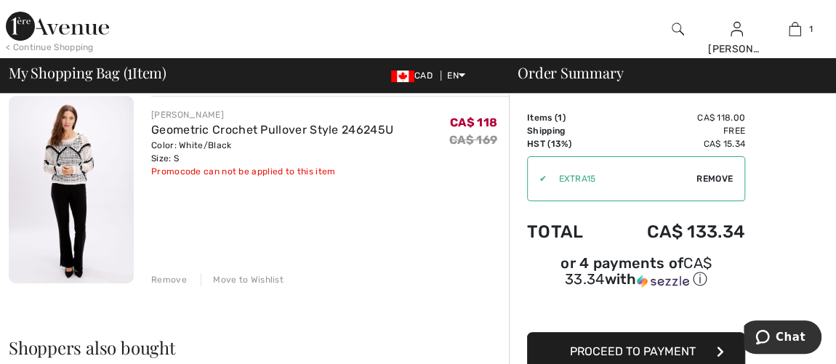
scroll to position [132, 0]
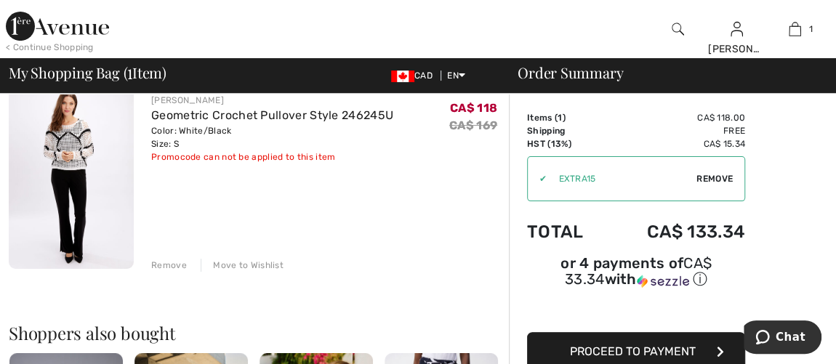
click at [601, 345] on span "Proceed to Payment" at bounding box center [633, 352] width 126 height 14
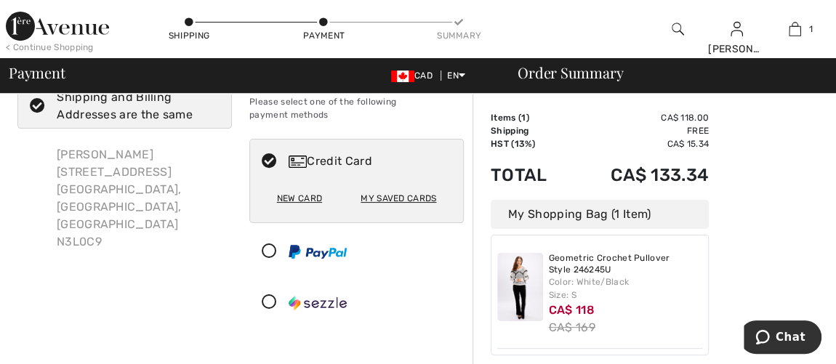
scroll to position [65, 0]
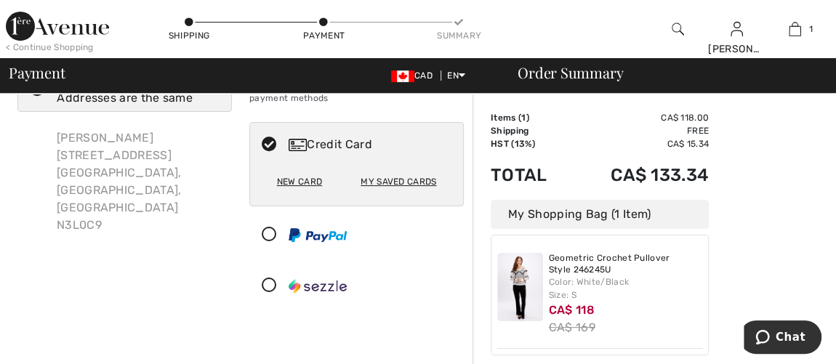
click at [387, 183] on div "My Saved Cards" at bounding box center [399, 181] width 76 height 25
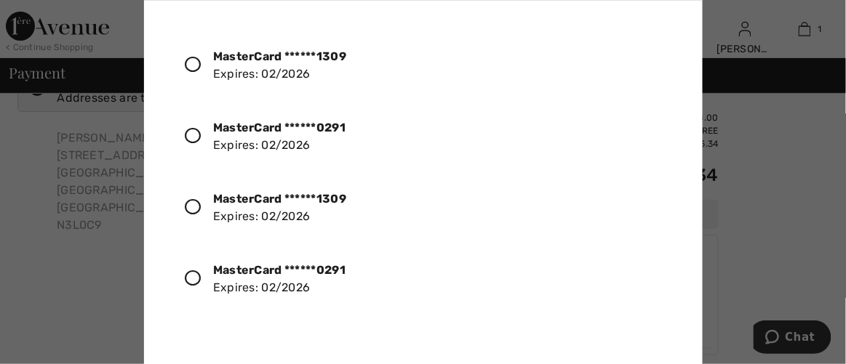
click at [806, 213] on div at bounding box center [423, 182] width 846 height 364
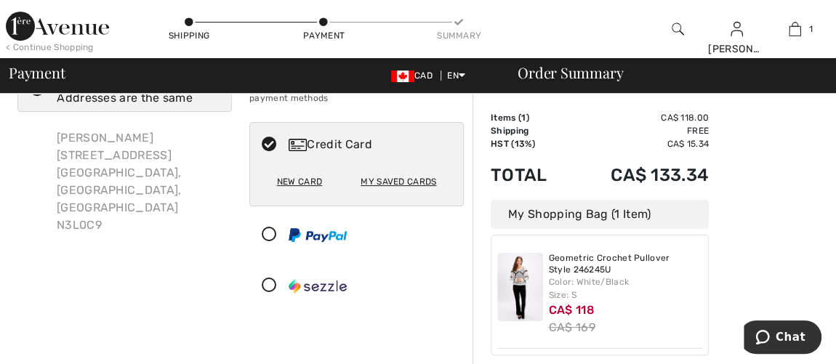
click at [278, 184] on div "New Card" at bounding box center [299, 181] width 45 height 25
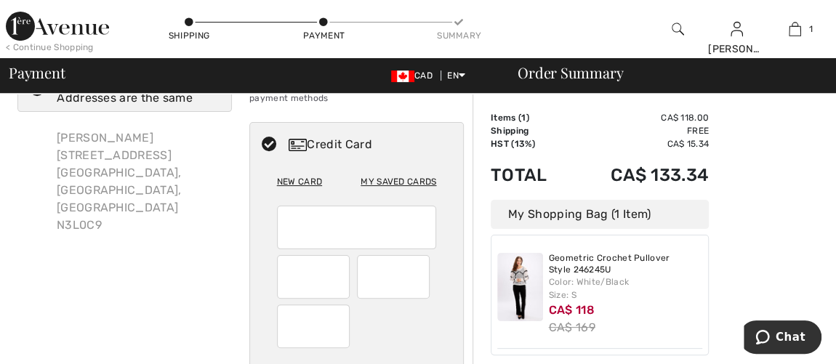
click at [327, 247] on div at bounding box center [357, 228] width 160 height 44
radio input "true"
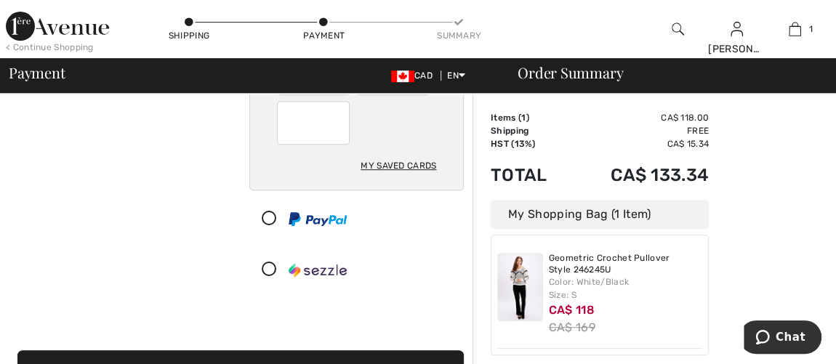
scroll to position [330, 0]
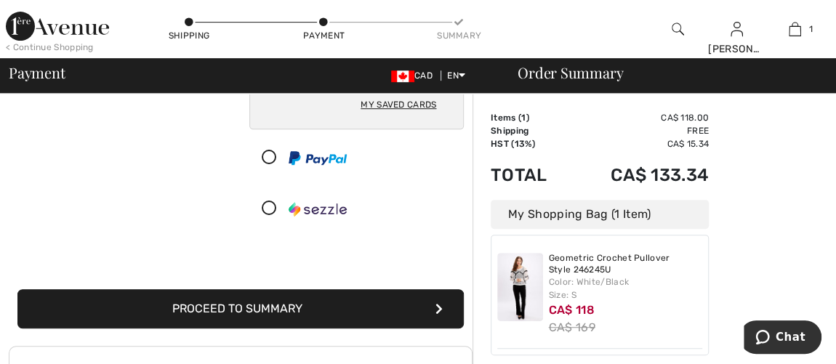
click at [337, 308] on button "Proceed to Summary" at bounding box center [240, 308] width 446 height 39
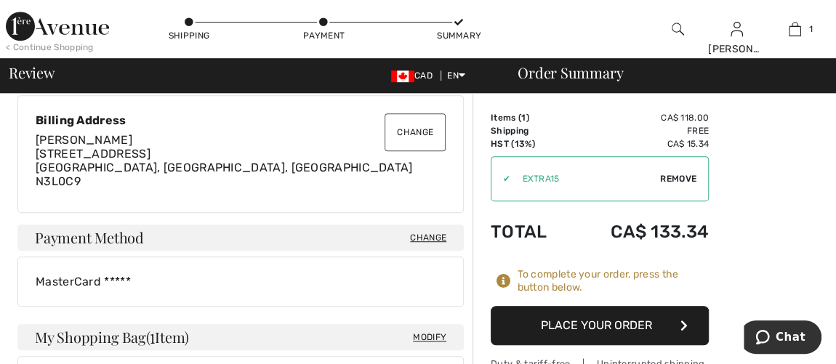
scroll to position [529, 0]
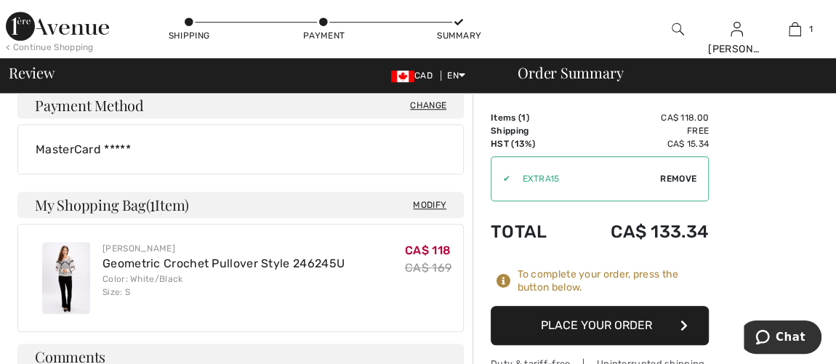
click at [590, 332] on button "Place Your Order" at bounding box center [600, 325] width 218 height 39
